Goal: Communication & Community: Ask a question

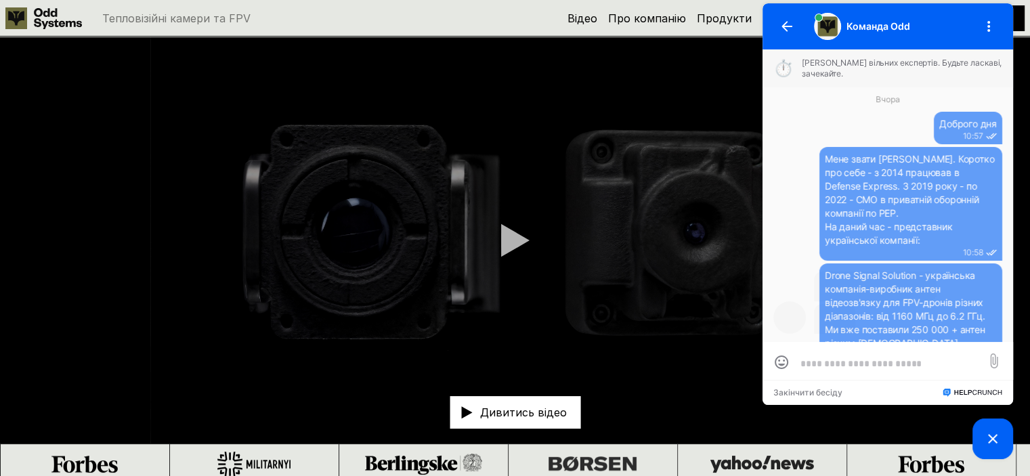
scroll to position [398, 0]
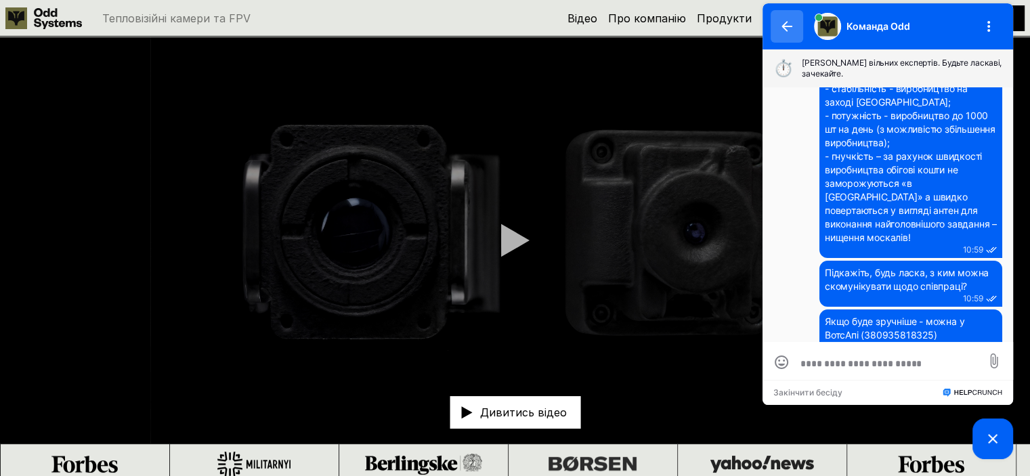
click at [785, 27] on icon "button" at bounding box center [786, 26] width 11 height 11
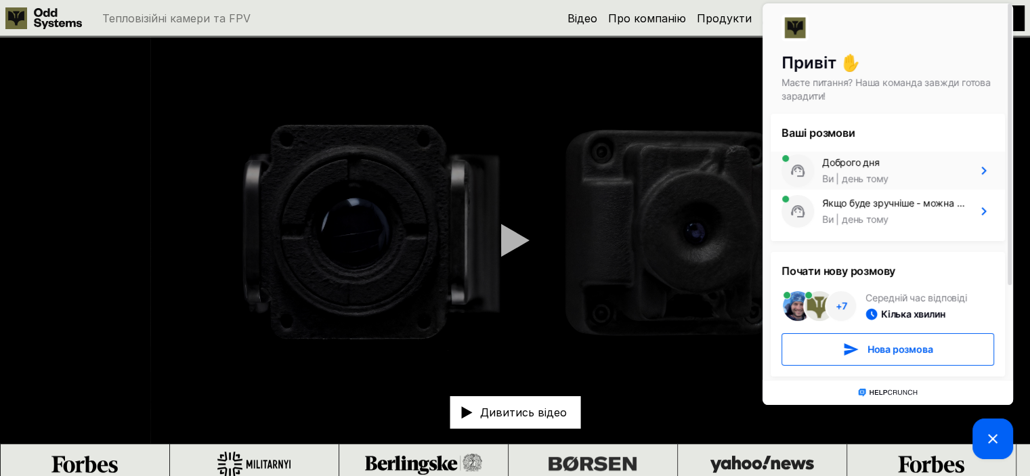
click at [857, 169] on div "Доброго дня" at bounding box center [851, 163] width 58 height 14
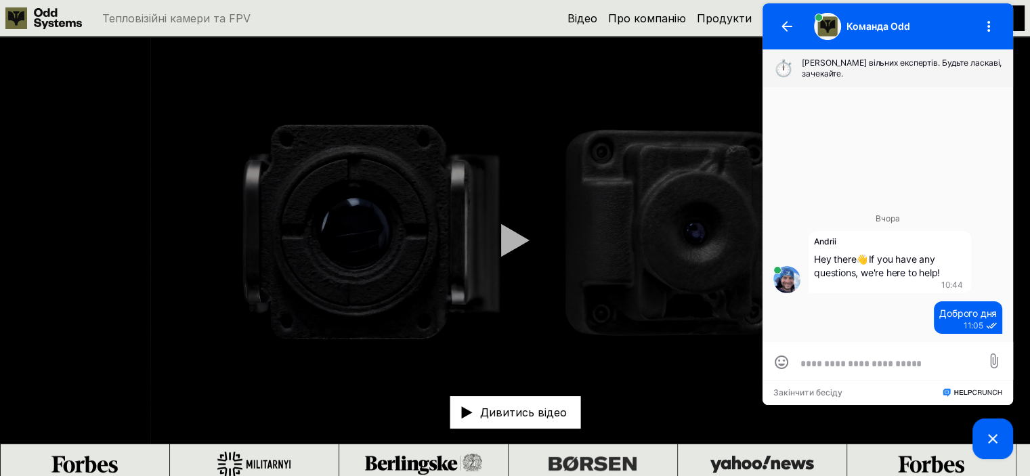
scroll to position [0, 0]
click at [818, 391] on button "Закінчити бесіду" at bounding box center [807, 393] width 69 height 8
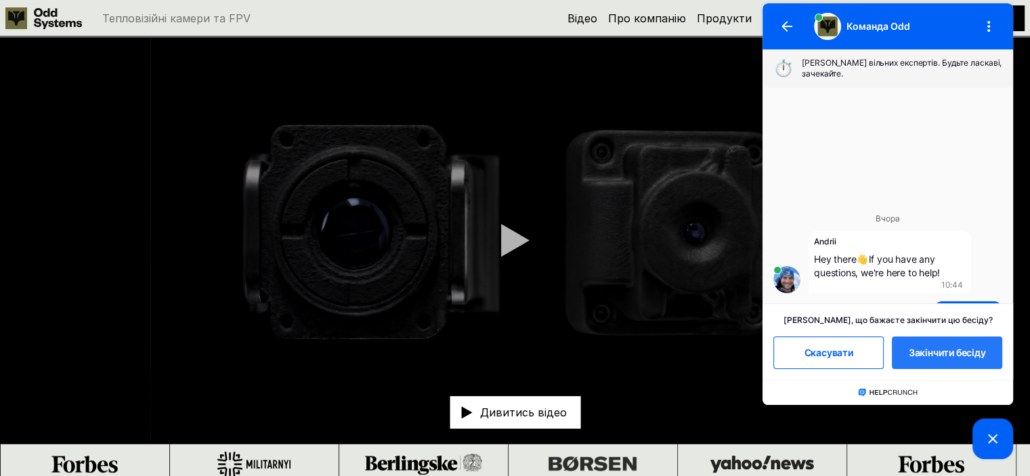
click at [952, 355] on span "Закінчити бесіду" at bounding box center [946, 352] width 77 height 9
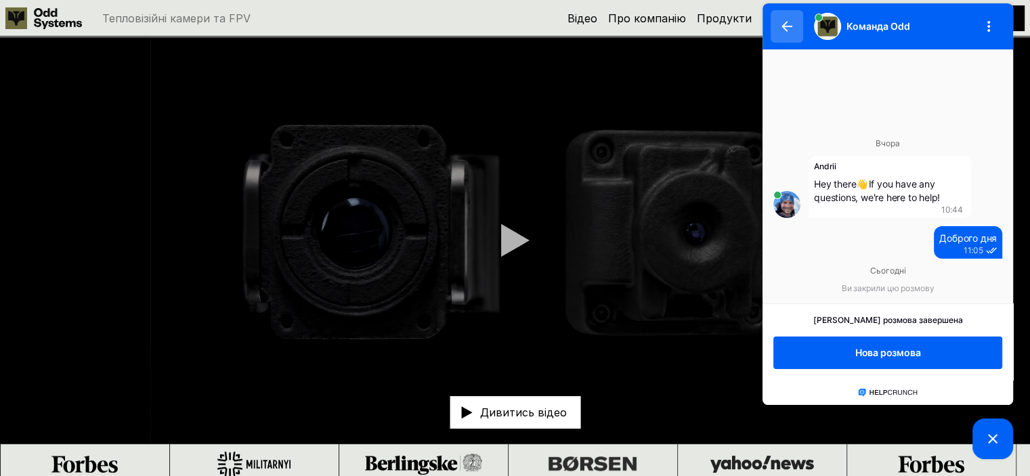
click at [783, 14] on button "button" at bounding box center [786, 26] width 32 height 32
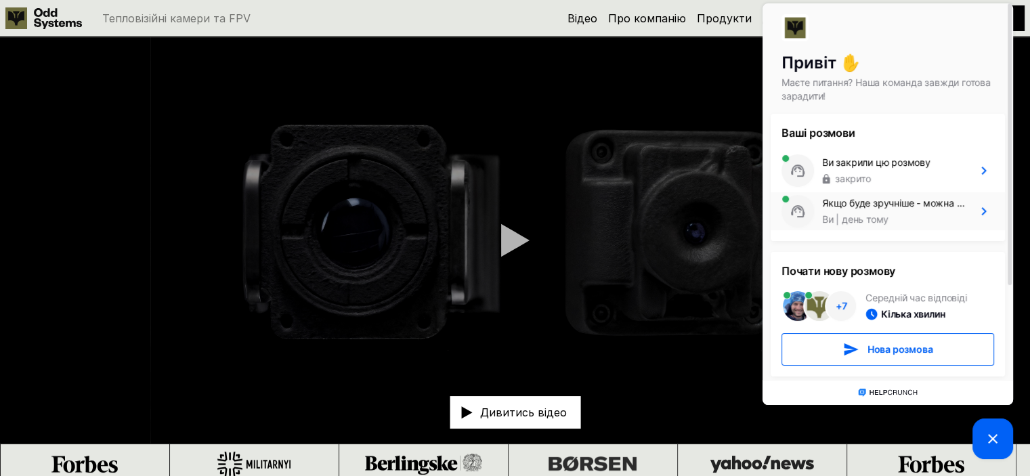
click at [846, 202] on div "Якщо буде зручніше - можна у ВотсАпі (380935818325)" at bounding box center [894, 203] width 144 height 14
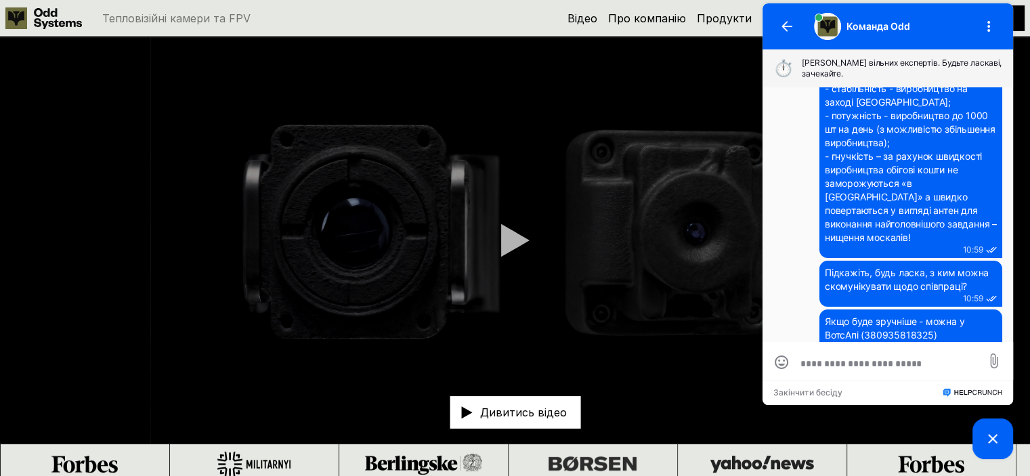
click at [809, 397] on button "Закінчити бесіду" at bounding box center [807, 393] width 69 height 8
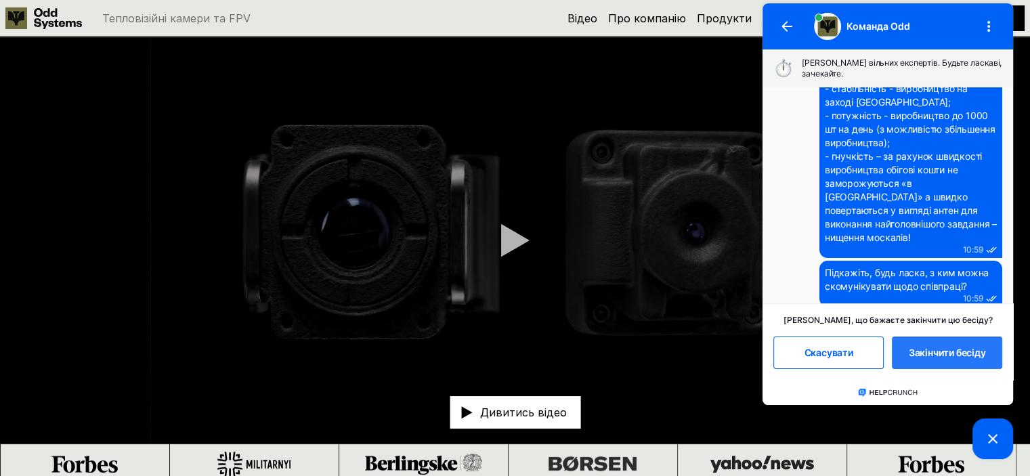
click at [938, 353] on span "Закінчити бесіду" at bounding box center [946, 352] width 77 height 9
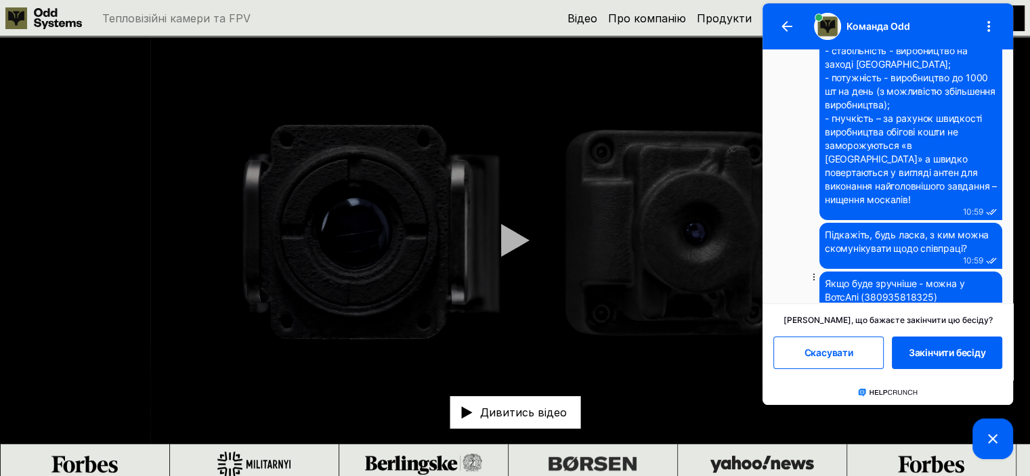
scroll to position [398, 0]
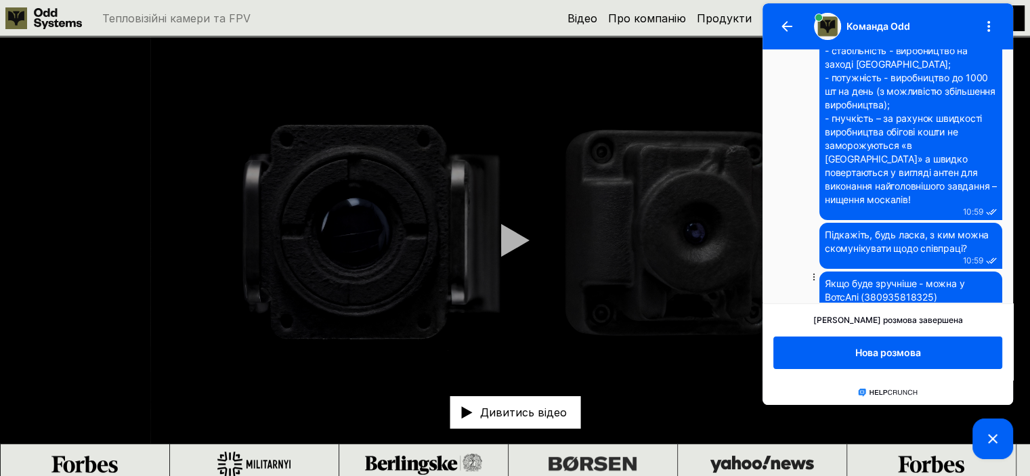
click at [866, 278] on span "Якщо буде зручніше - можна у ВотсАпі (380935818325)" at bounding box center [895, 290] width 142 height 25
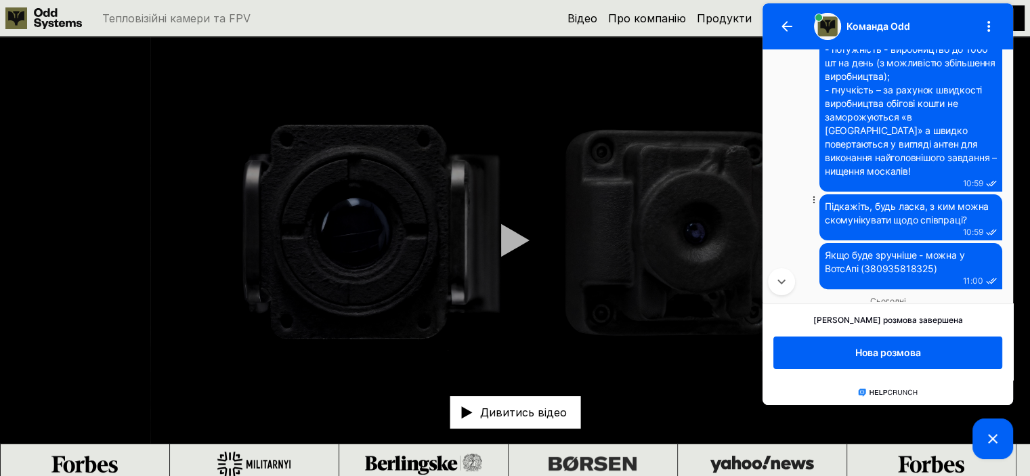
scroll to position [443, 0]
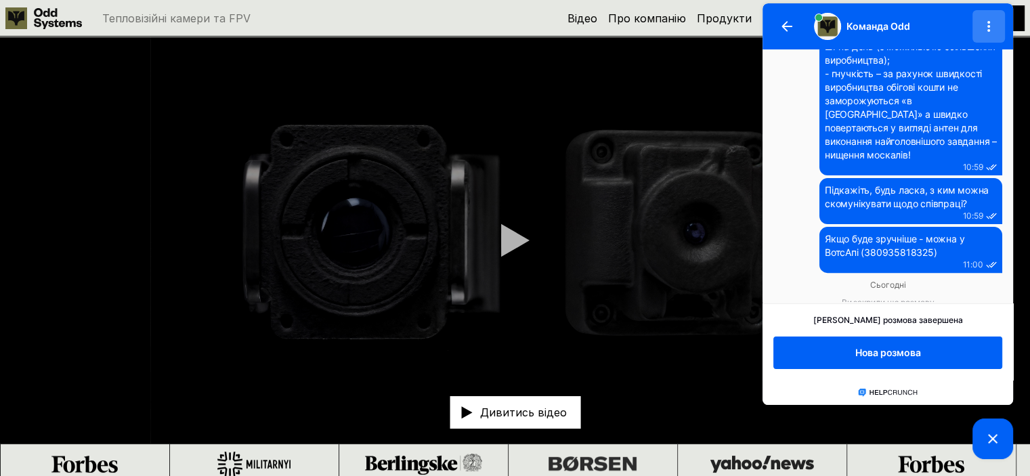
click at [992, 30] on icon "button" at bounding box center [988, 26] width 16 height 16
